Goal: Task Accomplishment & Management: Manage account settings

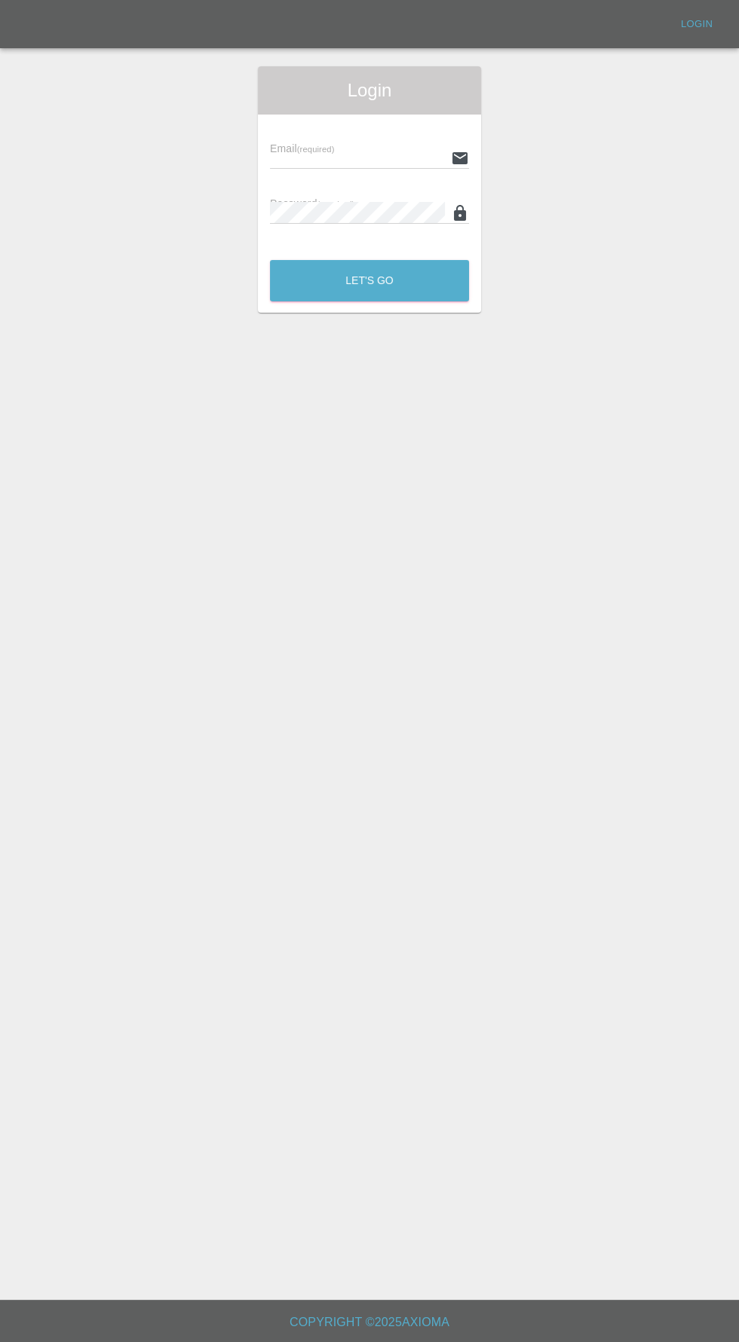
click at [347, 158] on input "text" at bounding box center [357, 158] width 175 height 22
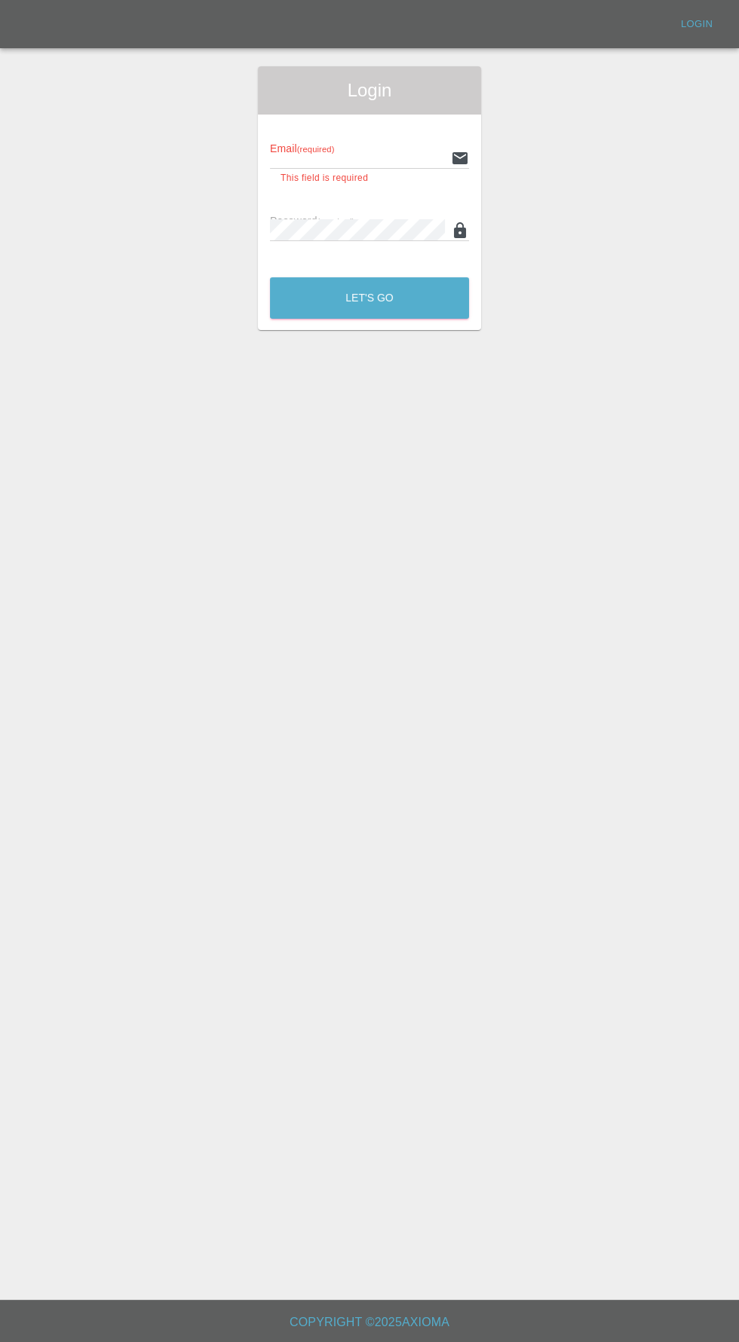
type input "[EMAIL_ADDRESS][DOMAIN_NAME]"
click at [270, 277] on button "Let's Go" at bounding box center [369, 297] width 199 height 41
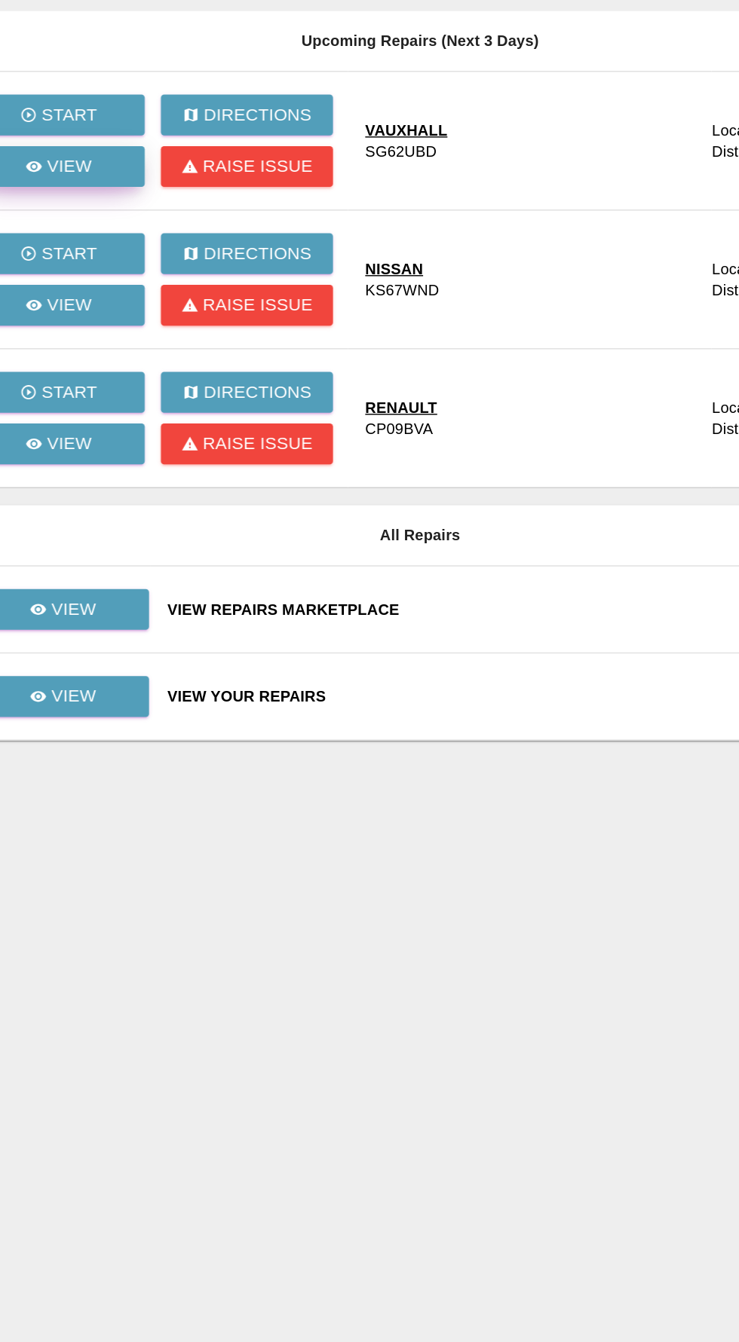
click at [148, 265] on p "View" at bounding box center [151, 262] width 32 height 18
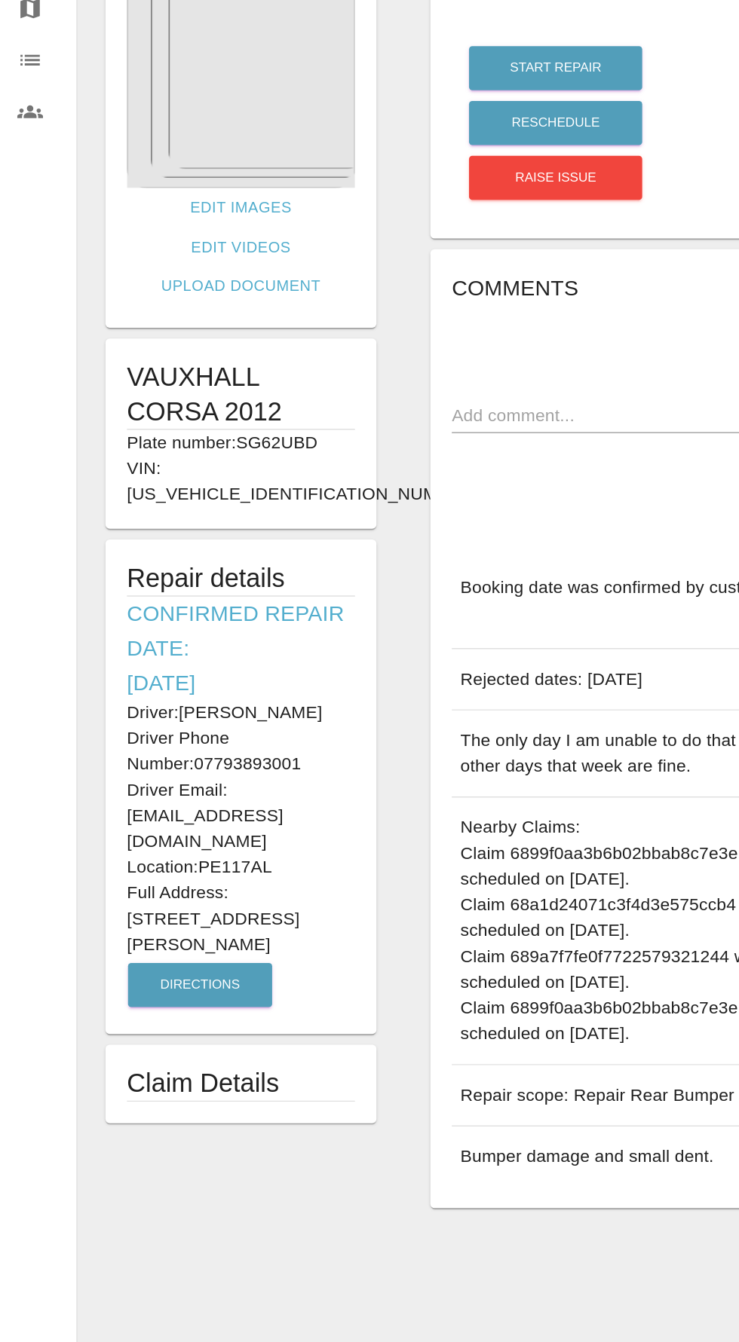
click at [126, 224] on img at bounding box center [169, 183] width 160 height 188
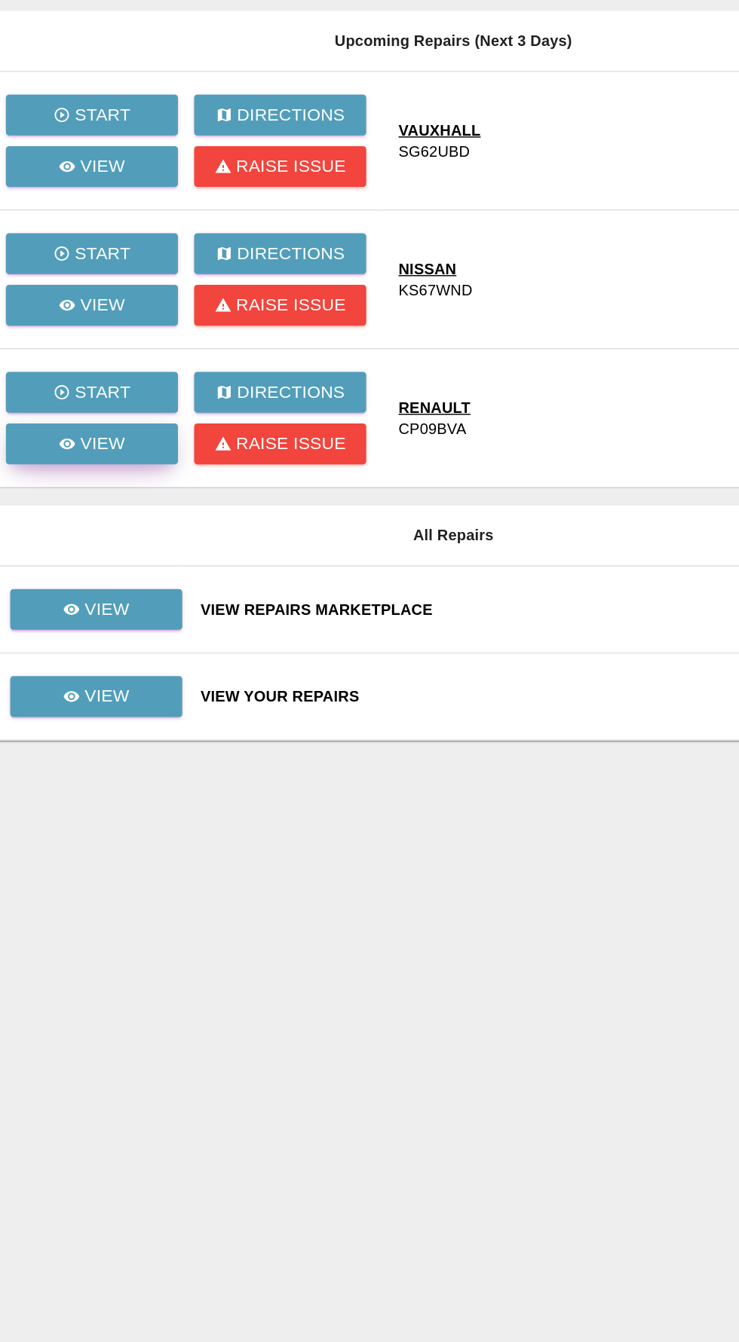
click at [151, 460] on p "View" at bounding box center [151, 457] width 32 height 18
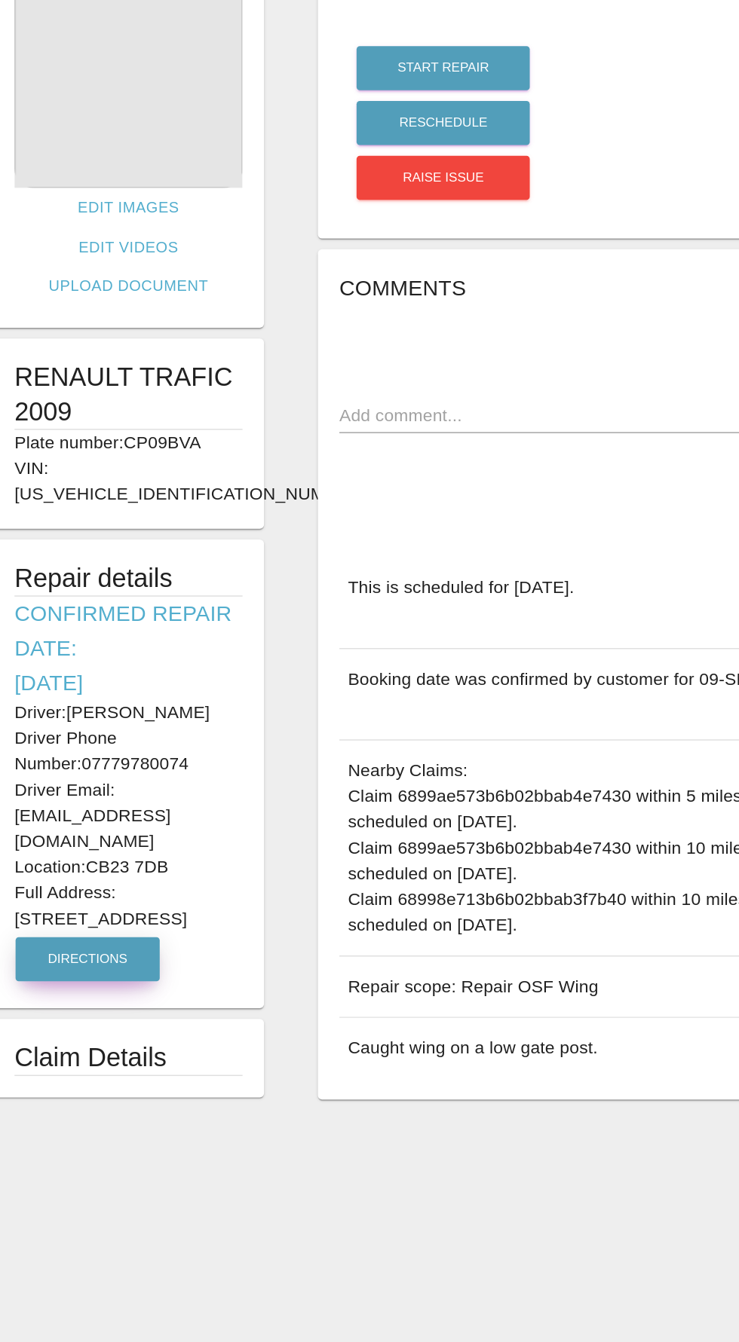
click at [138, 803] on button "Directions" at bounding box center [140, 818] width 101 height 31
click at [162, 229] on img at bounding box center [169, 183] width 160 height 188
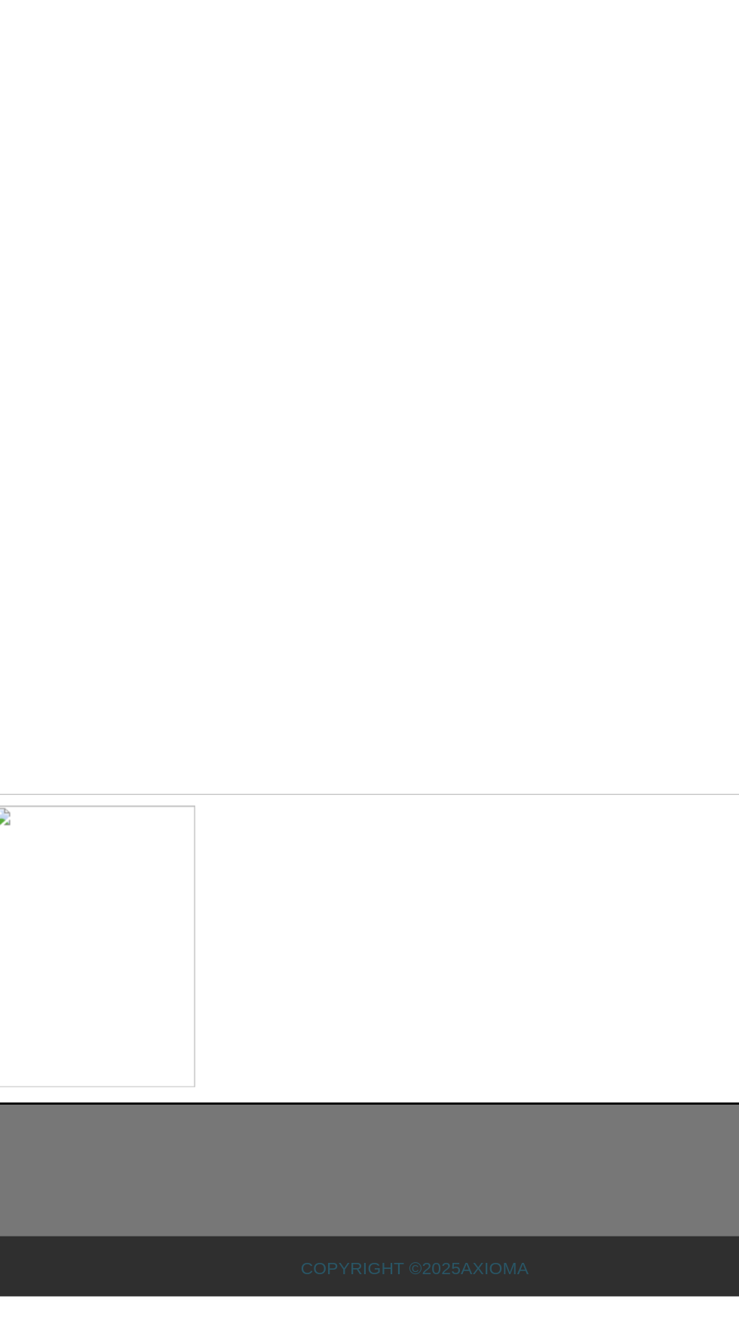
click at [196, 1196] on img at bounding box center [143, 1097] width 143 height 198
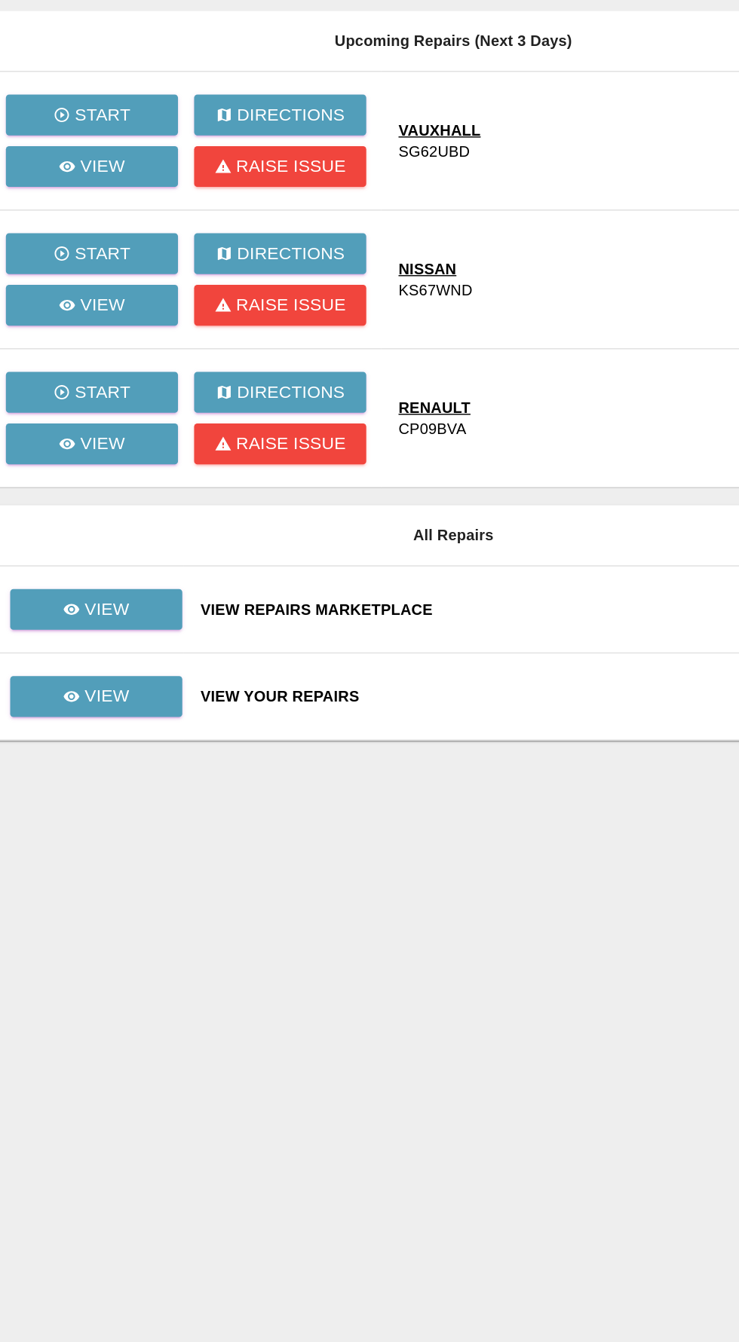
click at [410, 993] on main "Total Revenue All Time / Allocated: £19,240 / £135 Dark Knight Bodyworks : £19,…" at bounding box center [369, 650] width 739 height 1300
